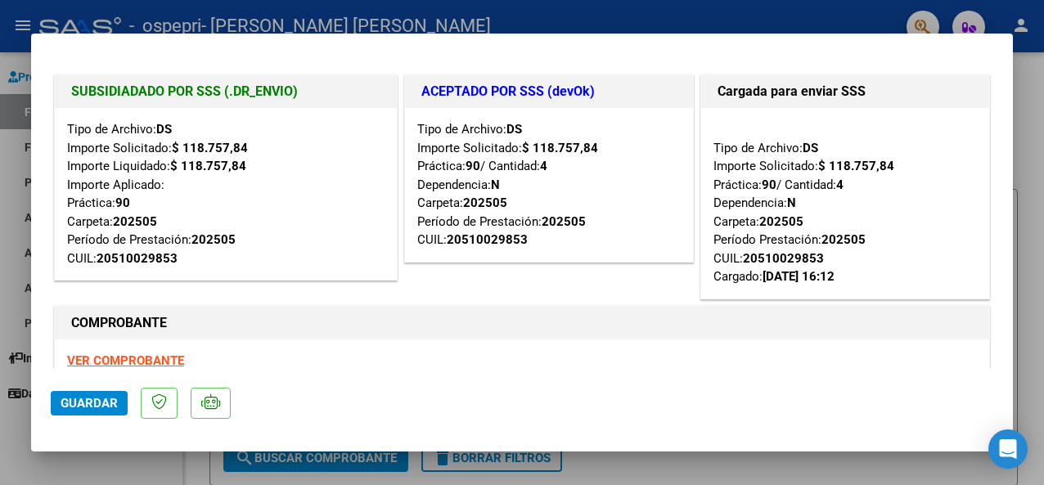
click at [16, 439] on div at bounding box center [522, 242] width 1044 height 485
type input "$ 0,00"
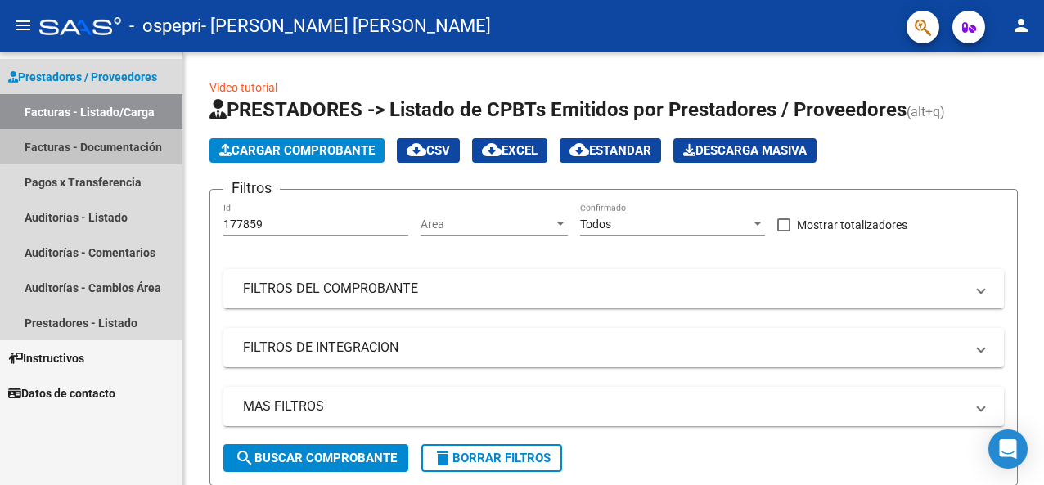
click at [106, 141] on link "Facturas - Documentación" at bounding box center [91, 146] width 182 height 35
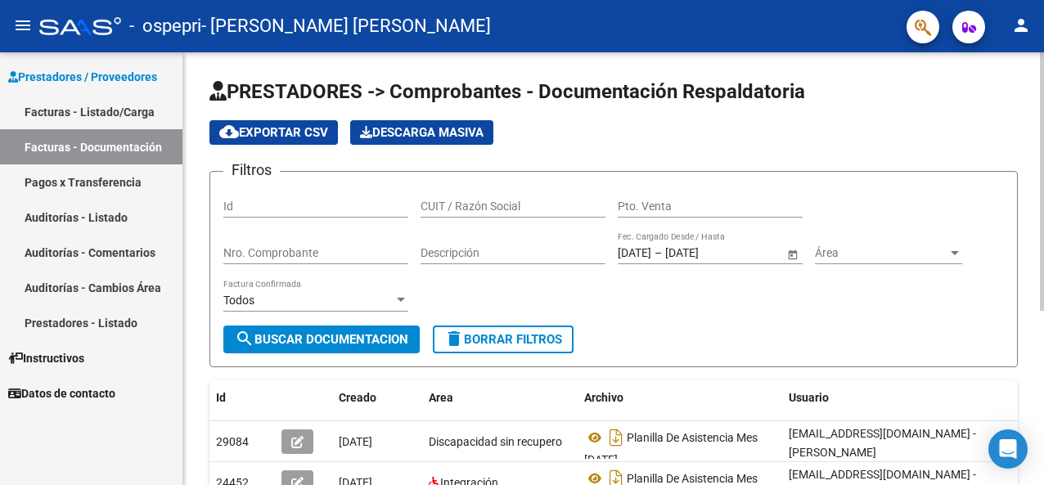
click at [194, 203] on div "PRESTADORES -> Comprobantes - Documentación Respaldatoria cloud_download Export…" at bounding box center [613, 408] width 860 height 713
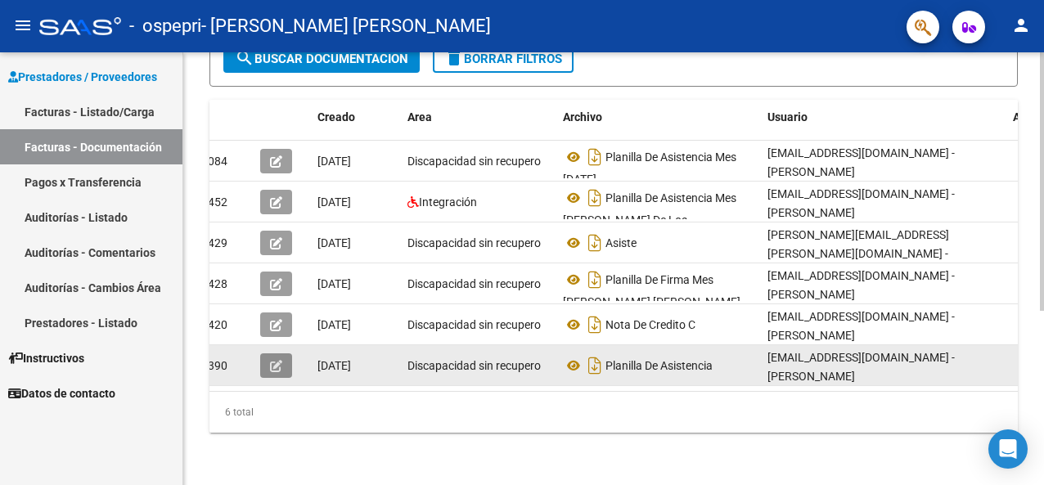
click at [759, 357] on datatable-body-cell "Planilla De Asistencia" at bounding box center [658, 365] width 204 height 40
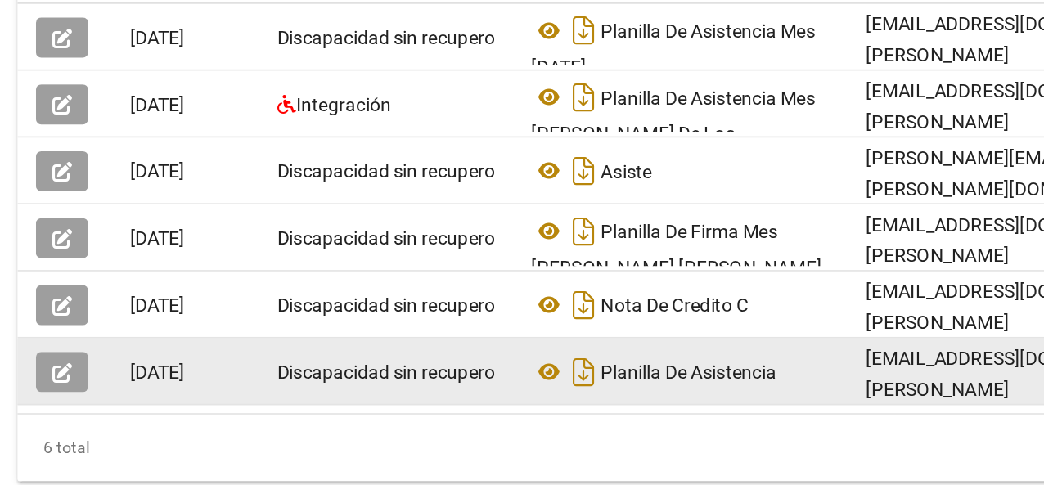
click at [661, 359] on span "Planilla De Asistencia" at bounding box center [619, 365] width 107 height 13
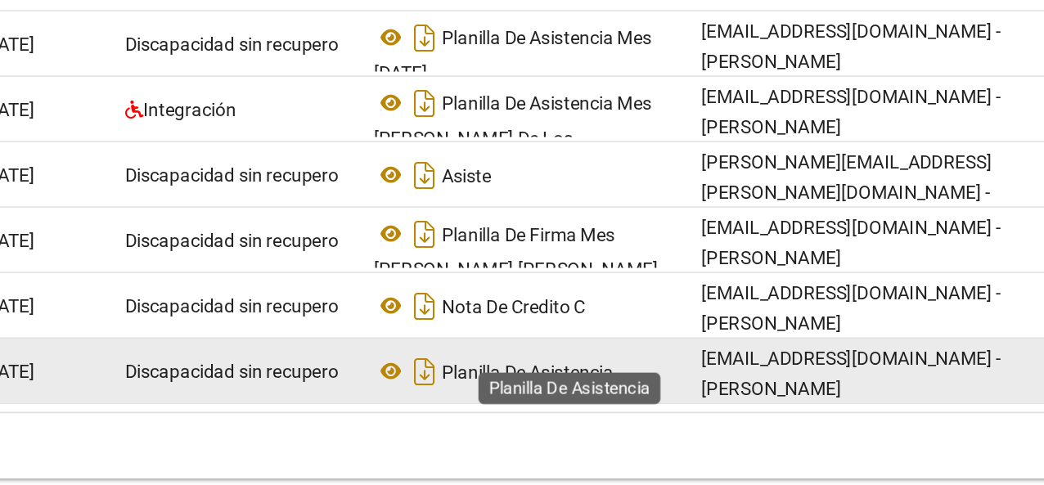
scroll to position [0, 92]
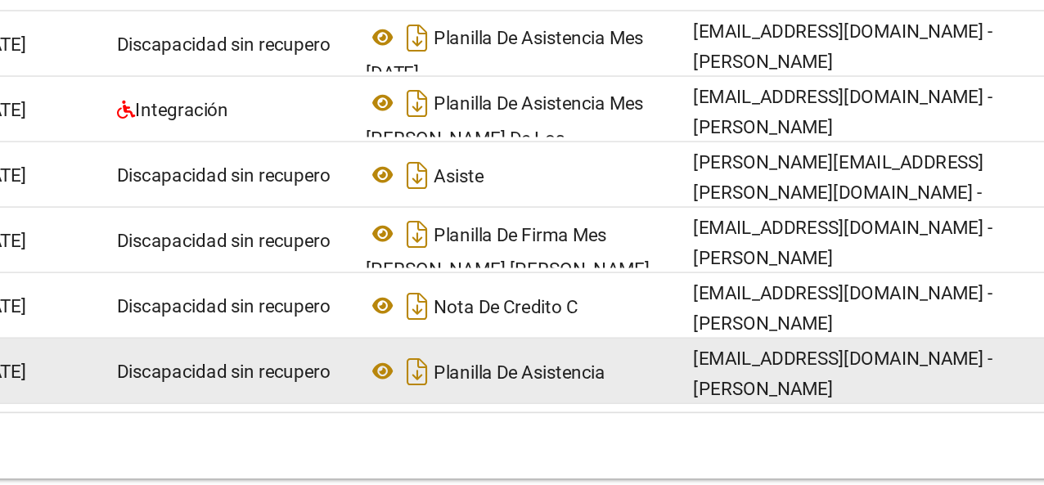
click at [739, 357] on span "[EMAIL_ADDRESS][DOMAIN_NAME] - [PERSON_NAME]" at bounding box center [790, 367] width 187 height 32
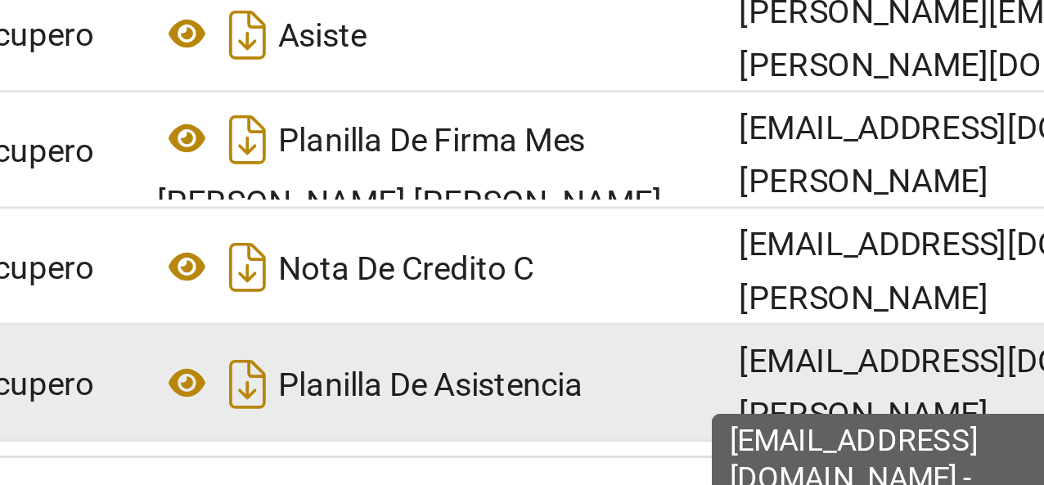
scroll to position [0, 58]
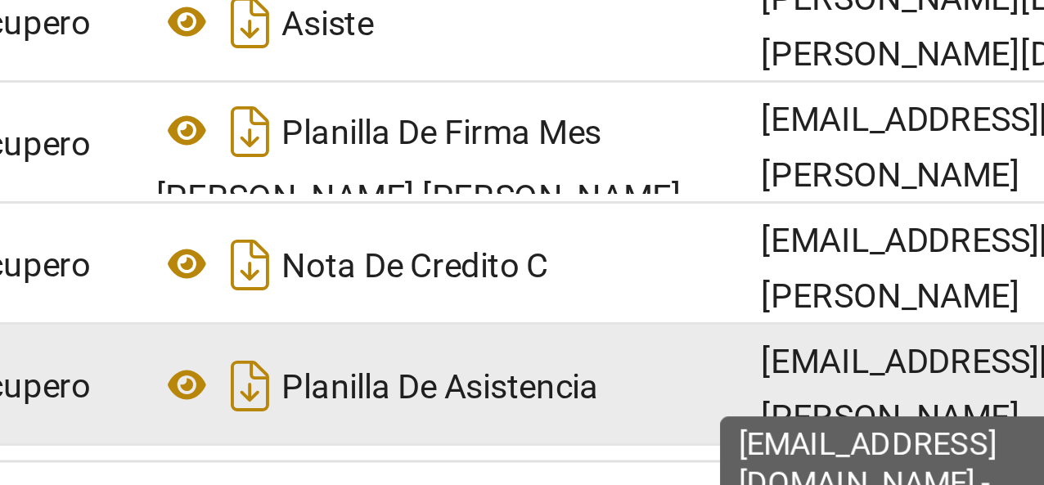
click at [730, 356] on span "[EMAIL_ADDRESS][DOMAIN_NAME] - [PERSON_NAME]" at bounding box center [823, 367] width 187 height 32
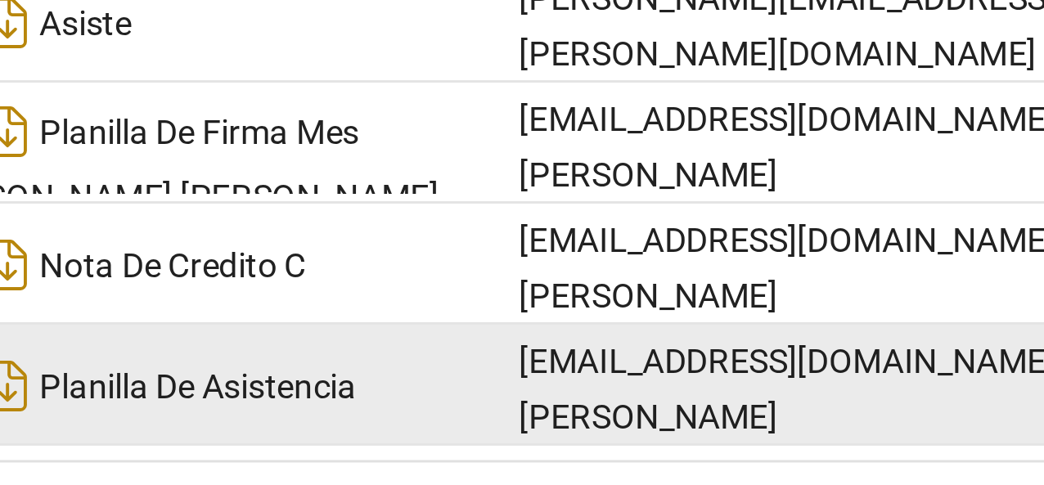
click at [813, 356] on span "[EMAIL_ADDRESS][DOMAIN_NAME] - [PERSON_NAME]" at bounding box center [823, 367] width 187 height 32
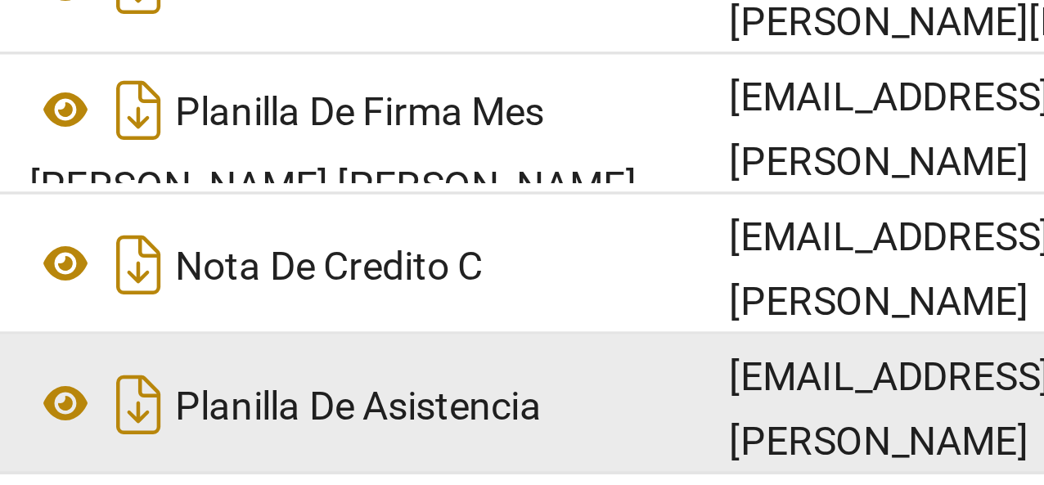
click at [739, 352] on div "[EMAIL_ADDRESS][DOMAIN_NAME] - [PERSON_NAME]" at bounding box center [846, 365] width 232 height 34
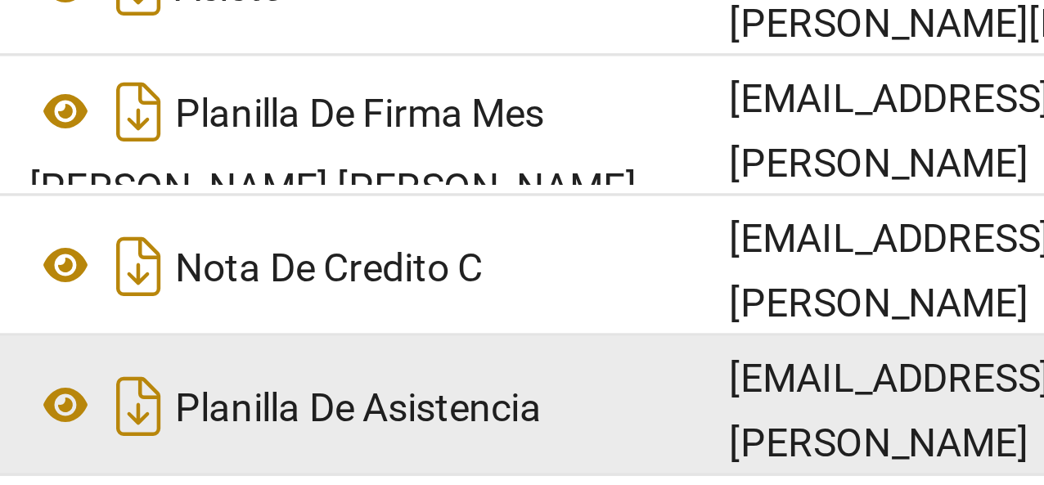
click at [739, 351] on span "[EMAIL_ADDRESS][DOMAIN_NAME] - [PERSON_NAME]" at bounding box center [823, 367] width 187 height 32
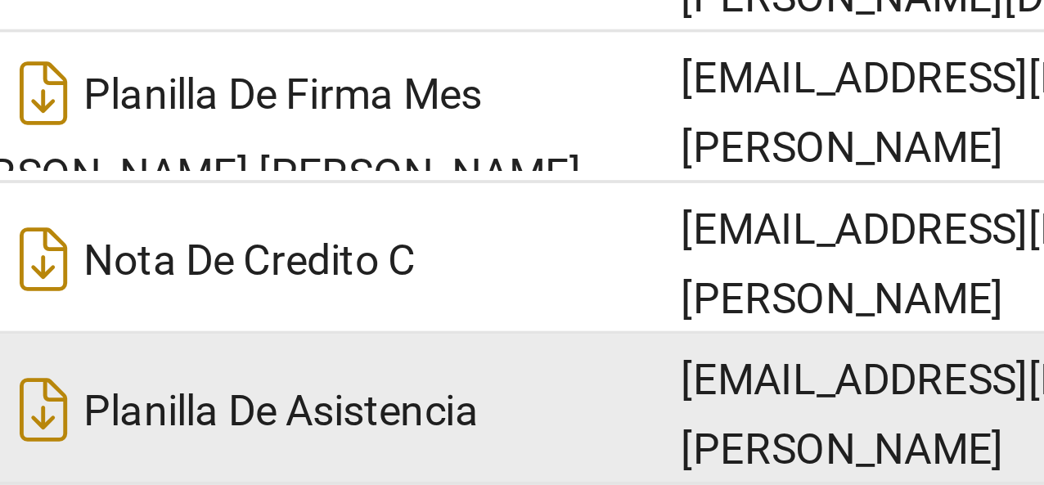
click at [851, 351] on span "[EMAIL_ADDRESS][DOMAIN_NAME] - [PERSON_NAME]" at bounding box center [823, 367] width 187 height 32
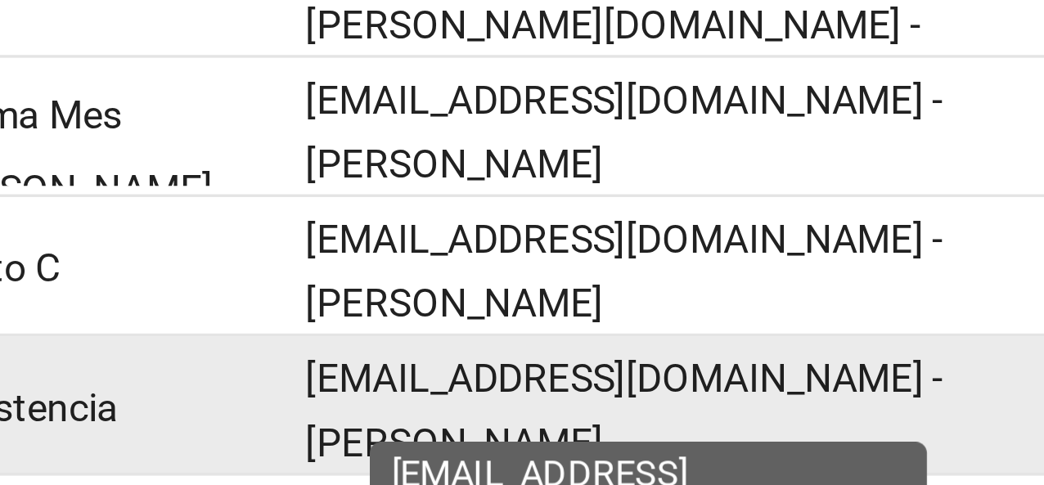
click at [864, 351] on span "[EMAIL_ADDRESS][DOMAIN_NAME] - [PERSON_NAME]" at bounding box center [823, 367] width 187 height 32
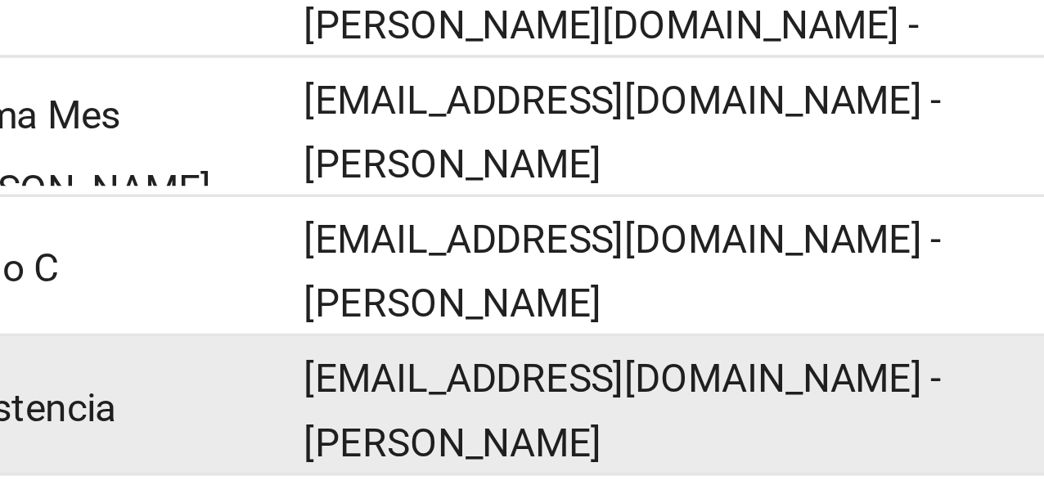
click at [864, 351] on span "[EMAIL_ADDRESS][DOMAIN_NAME] - [PERSON_NAME]" at bounding box center [823, 367] width 187 height 32
